Goal: Task Accomplishment & Management: Complete application form

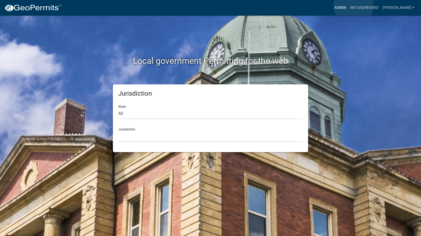
click at [348, 5] on link "Admin" at bounding box center [340, 8] width 16 height 10
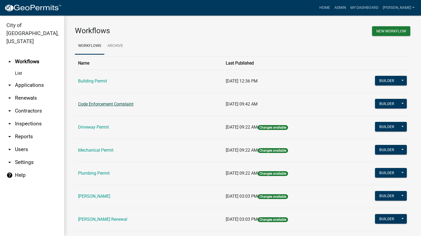
click at [96, 104] on link "Code Enforcement Complaint" at bounding box center [105, 103] width 55 height 5
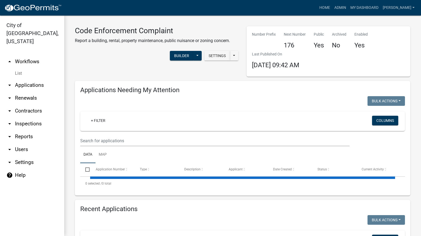
select select "3: 100"
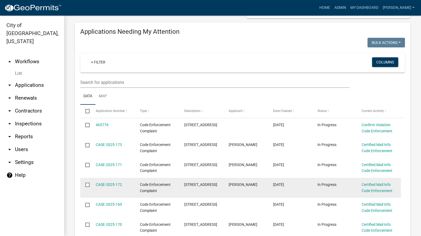
scroll to position [80, 0]
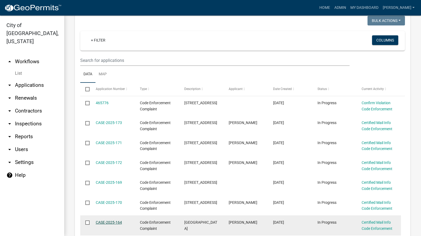
click at [114, 221] on link "CASE-2025-164" at bounding box center [109, 222] width 26 height 4
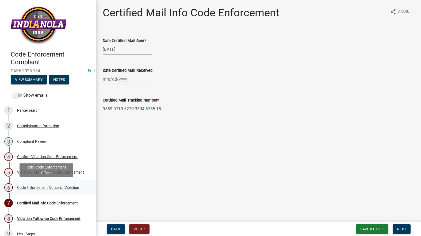
scroll to position [8, 0]
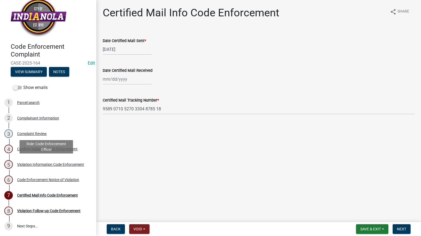
click at [38, 165] on div "Violation Information Code Enforcement" at bounding box center [50, 164] width 67 height 4
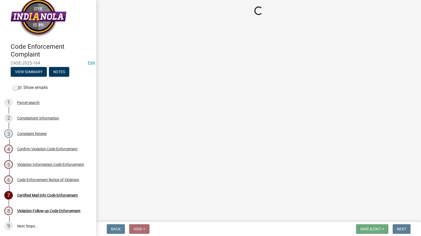
select select "634d5426-b8b3-48ee-aa1e-d523f7499186"
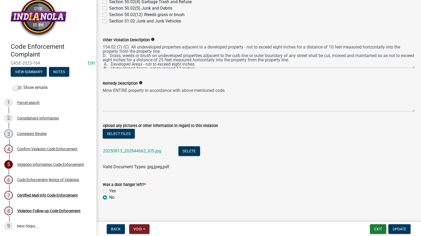
scroll to position [241, 0]
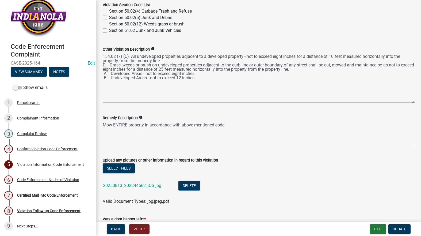
drag, startPoint x: 409, startPoint y: 76, endPoint x: 409, endPoint y: 102, distance: 25.7
click at [409, 102] on textarea "154.02 (7) (C) All undeveloped properties adjacent to a developed property - no…" at bounding box center [259, 77] width 312 height 50
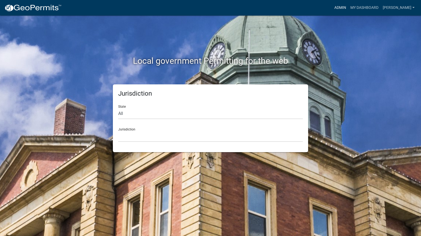
click at [348, 7] on link "Admin" at bounding box center [340, 8] width 16 height 10
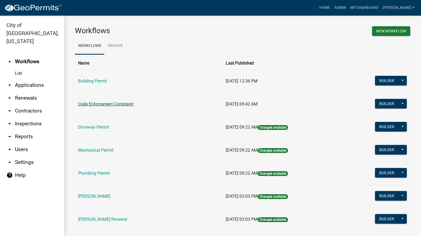
click at [114, 103] on link "Code Enforcement Complaint" at bounding box center [105, 103] width 55 height 5
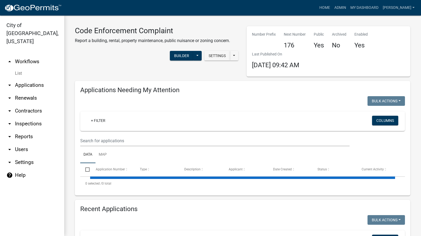
select select "3: 100"
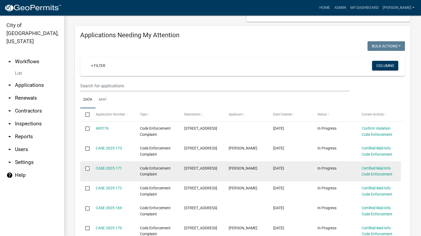
scroll to position [187, 0]
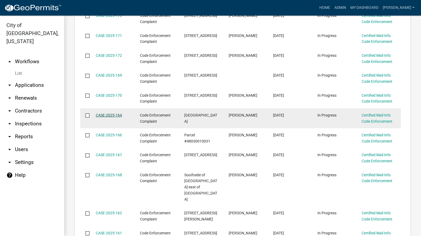
click at [118, 113] on link "CASE-2025-164" at bounding box center [109, 115] width 26 height 4
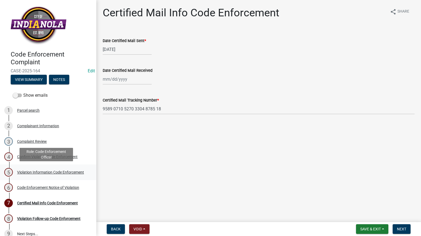
click at [30, 170] on div "Violation Information Code Enforcement" at bounding box center [50, 172] width 67 height 4
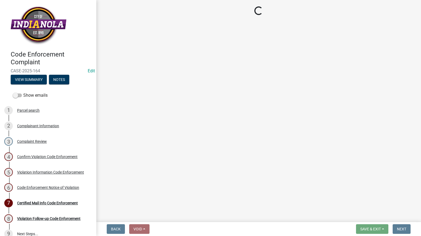
select select "634d5426-b8b3-48ee-aa1e-d523f7499186"
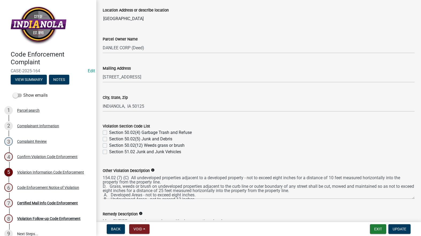
scroll to position [134, 0]
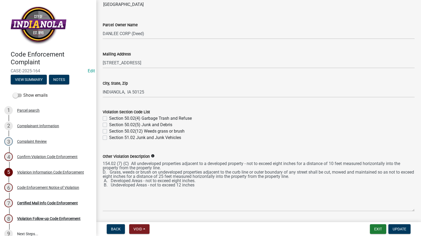
drag, startPoint x: 410, startPoint y: 183, endPoint x: 412, endPoint y: 209, distance: 26.6
click at [412, 209] on div "Other Violation Description info 154.02 (7) (C) All undeveloped properties adja…" at bounding box center [259, 178] width 320 height 66
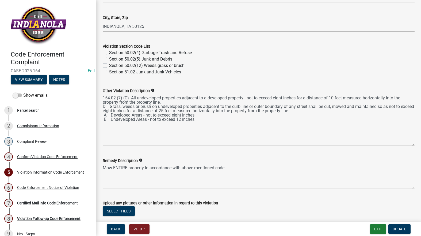
scroll to position [214, 0]
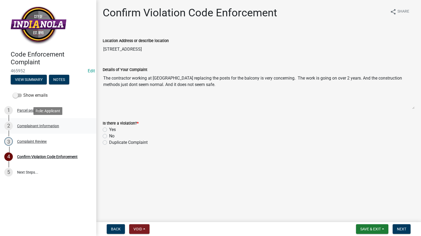
click at [52, 122] on div "2 Complainant Information" at bounding box center [45, 125] width 83 height 9
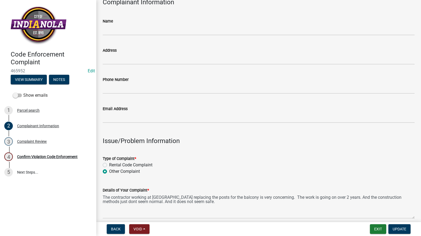
scroll to position [134, 0]
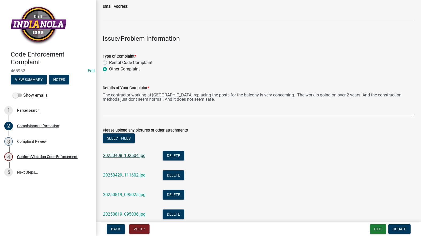
click at [135, 154] on link "20250408_102504.jpg" at bounding box center [124, 155] width 43 height 5
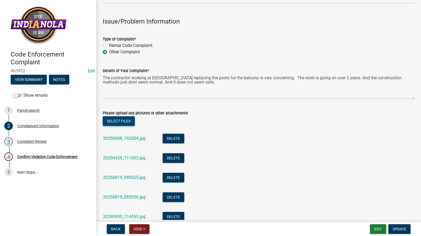
scroll to position [160, 0]
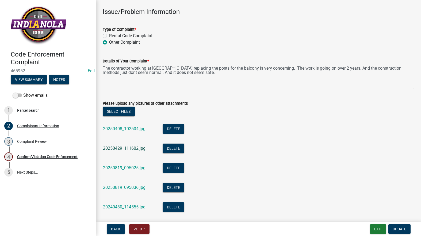
click at [126, 148] on link "20250429_111602.jpg" at bounding box center [124, 147] width 43 height 5
click at [132, 168] on link "20250819_095025.jpg" at bounding box center [124, 167] width 43 height 5
click at [130, 185] on link "20250819_095036.jpg" at bounding box center [124, 186] width 43 height 5
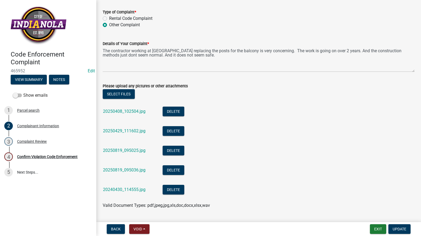
scroll to position [187, 0]
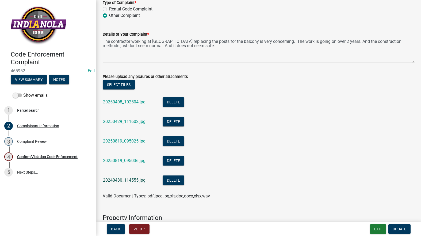
click at [133, 180] on link "20240430_114555.jpg" at bounding box center [124, 179] width 43 height 5
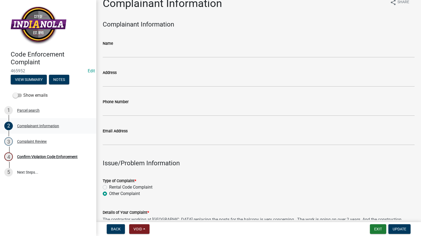
scroll to position [0, 0]
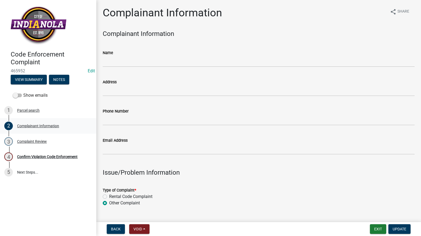
click at [39, 125] on div "Complainant Information" at bounding box center [38, 126] width 42 height 4
